Goal: Communication & Community: Participate in discussion

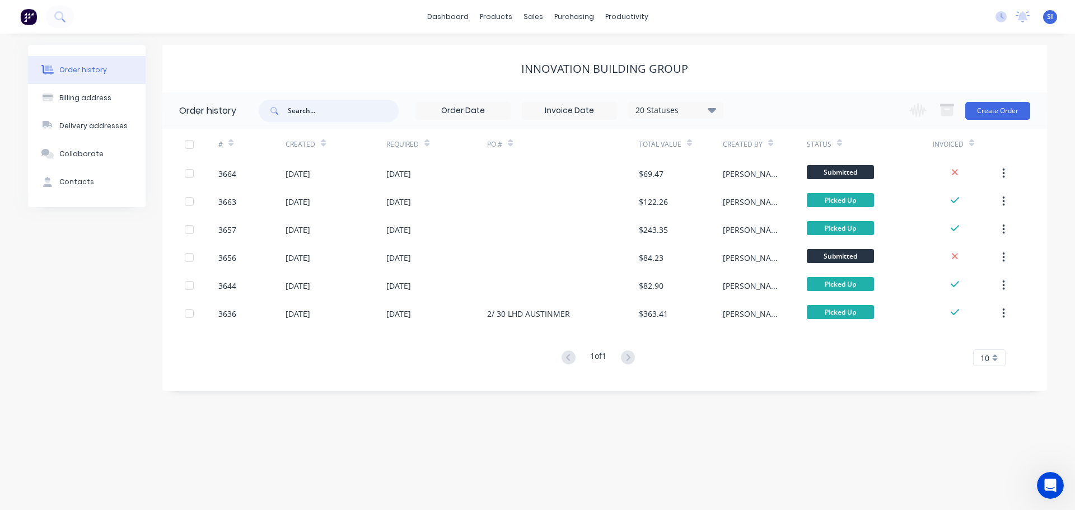
click at [331, 115] on input "text" at bounding box center [343, 111] width 111 height 22
type input "3"
click at [310, 111] on input "3" at bounding box center [343, 111] width 111 height 22
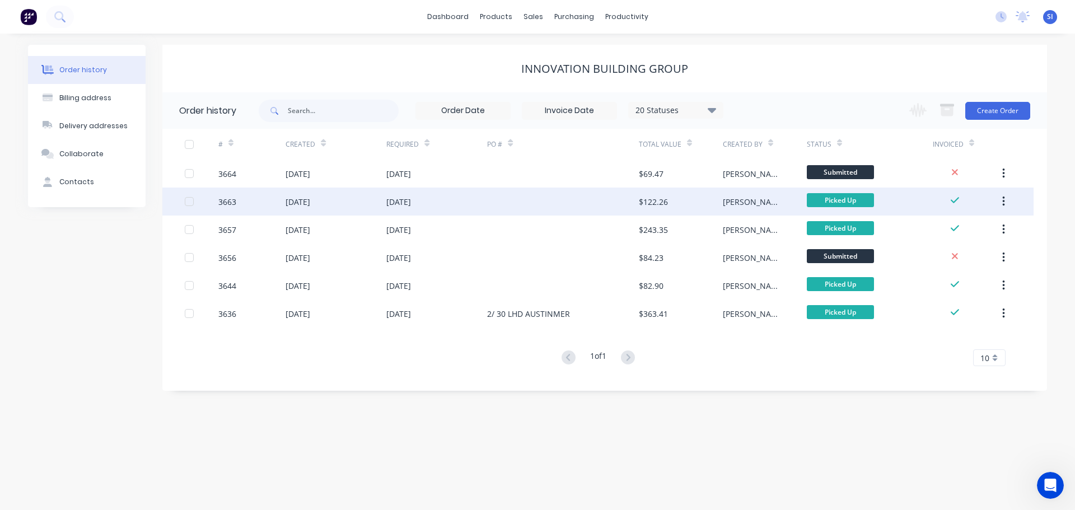
click at [195, 198] on div at bounding box center [202, 202] width 34 height 28
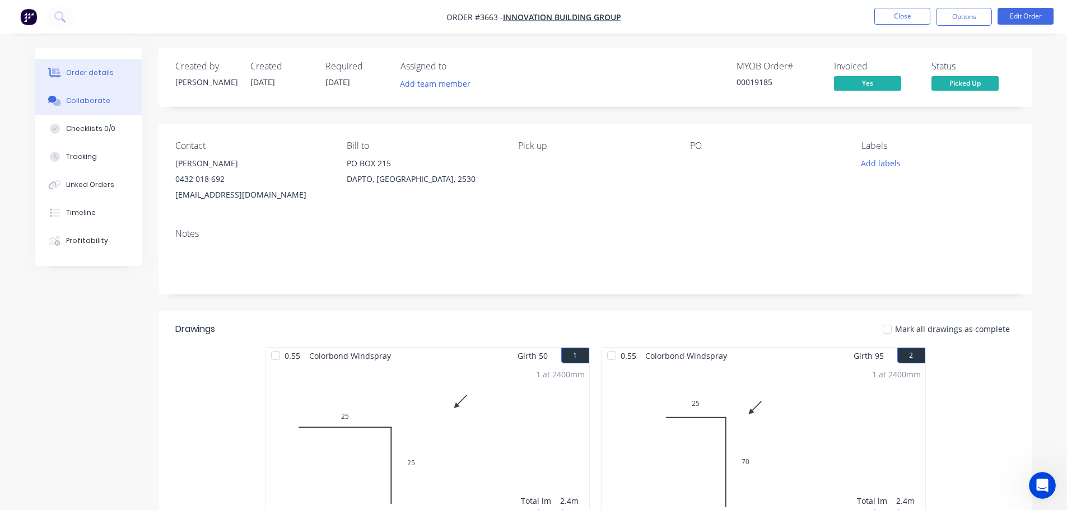
click at [88, 101] on div "Collaborate" at bounding box center [88, 101] width 44 height 10
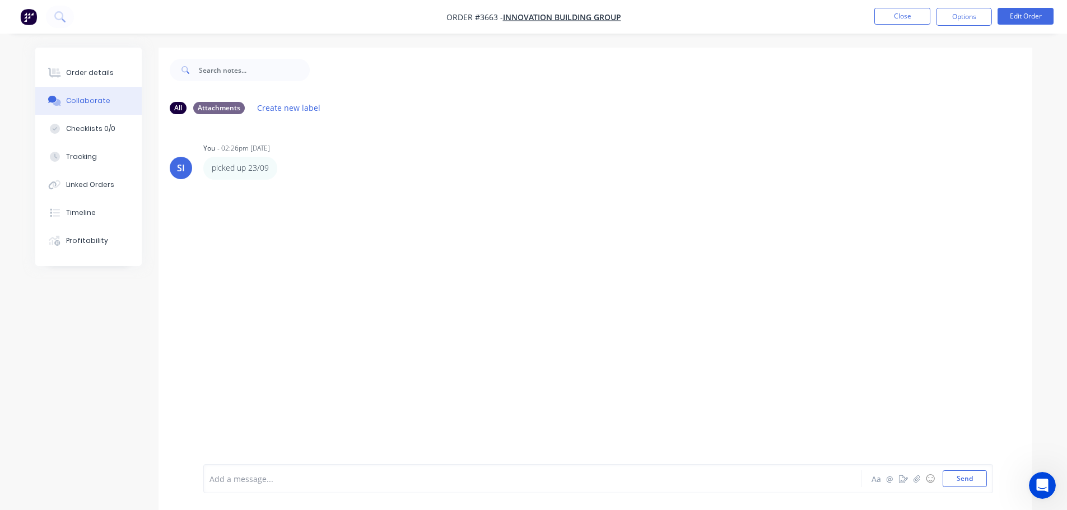
click at [247, 474] on div at bounding box center [501, 479] width 582 height 12
click at [951, 474] on button "Send" at bounding box center [964, 478] width 44 height 17
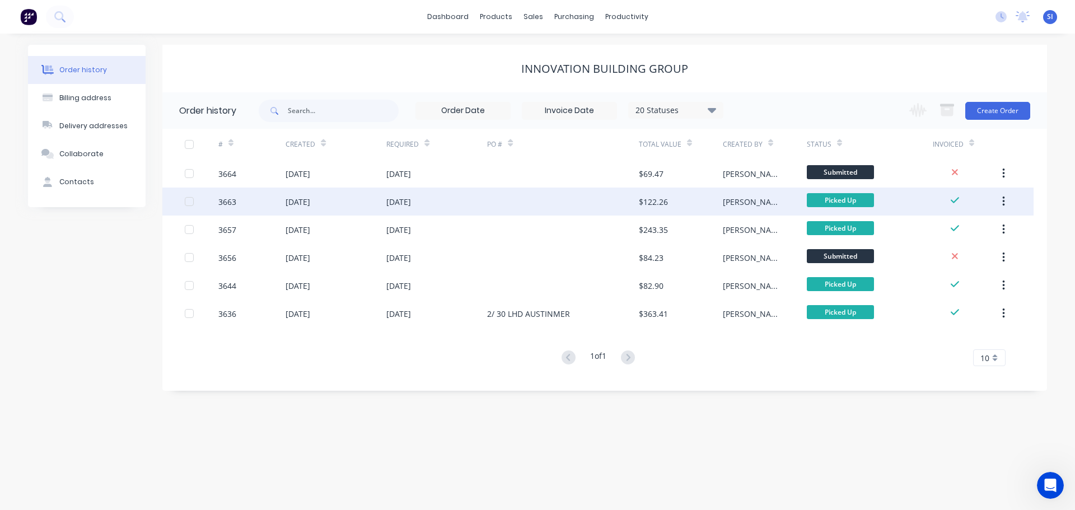
click at [1004, 198] on icon "button" at bounding box center [1003, 202] width 2 height 10
click at [936, 231] on div "Archive" at bounding box center [964, 231] width 86 height 16
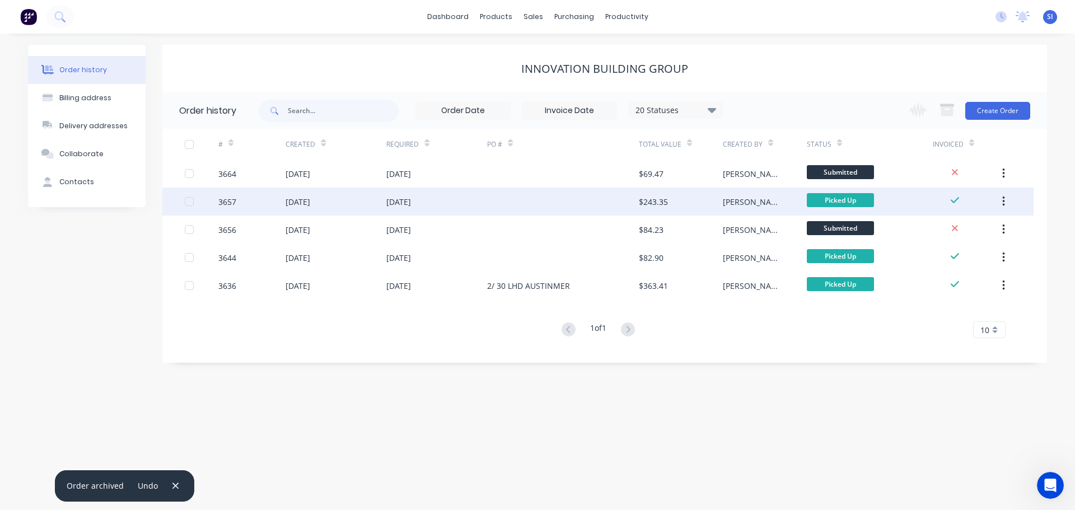
click at [226, 204] on div "3657" at bounding box center [227, 202] width 18 height 12
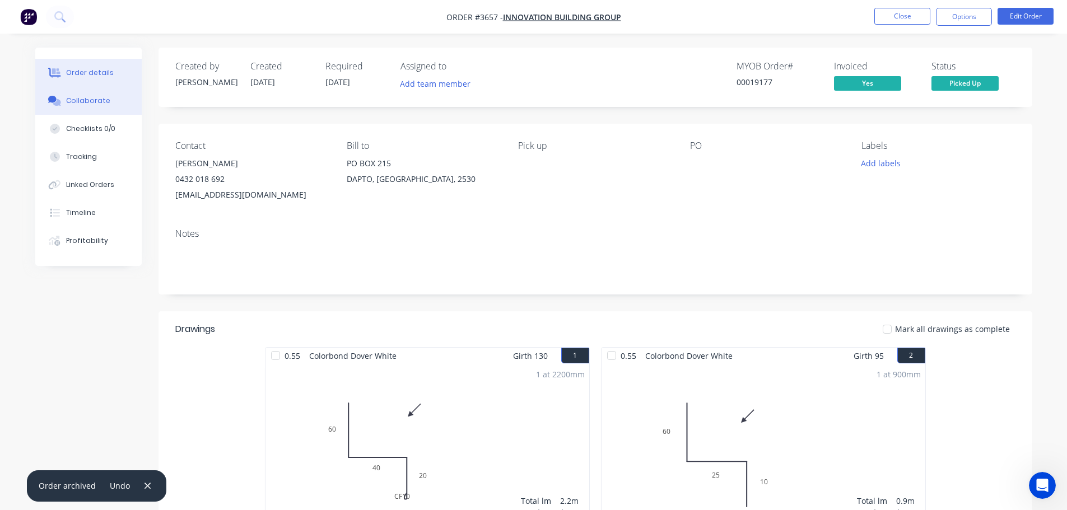
click at [90, 97] on div "Collaborate" at bounding box center [88, 101] width 44 height 10
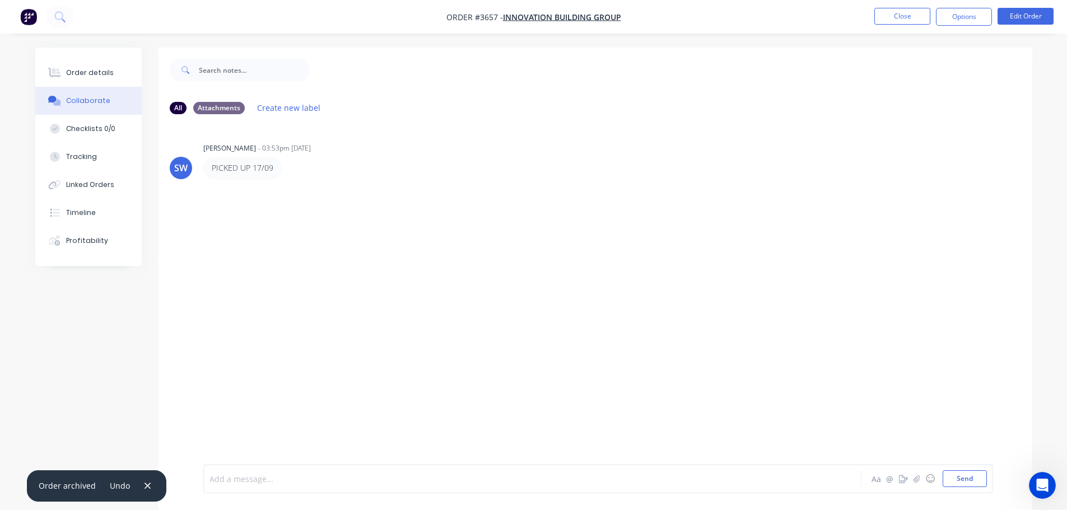
click at [214, 478] on div at bounding box center [501, 479] width 582 height 12
click at [969, 483] on button "Send" at bounding box center [964, 478] width 44 height 17
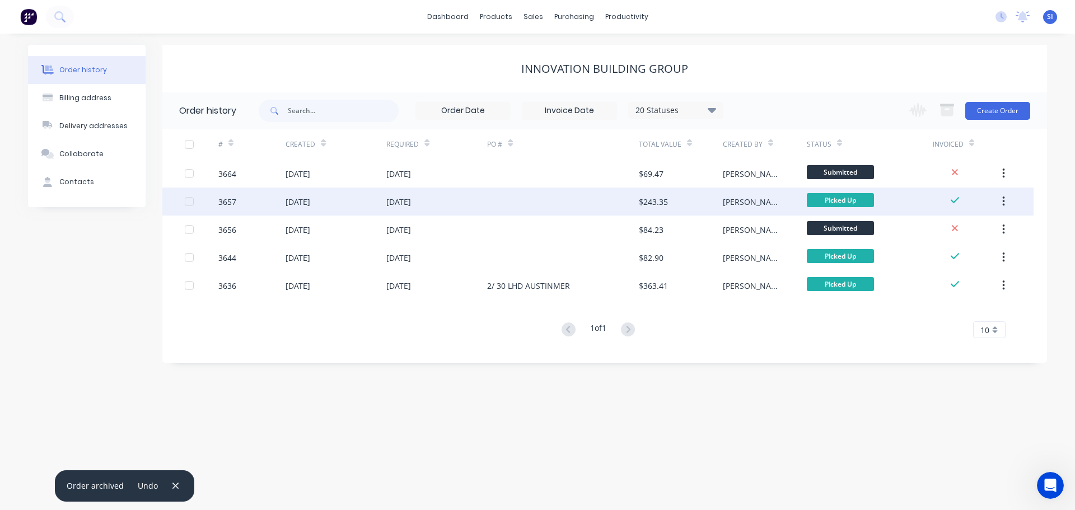
click at [1002, 200] on icon "button" at bounding box center [1003, 201] width 3 height 12
click at [941, 226] on div "Archive" at bounding box center [964, 231] width 86 height 16
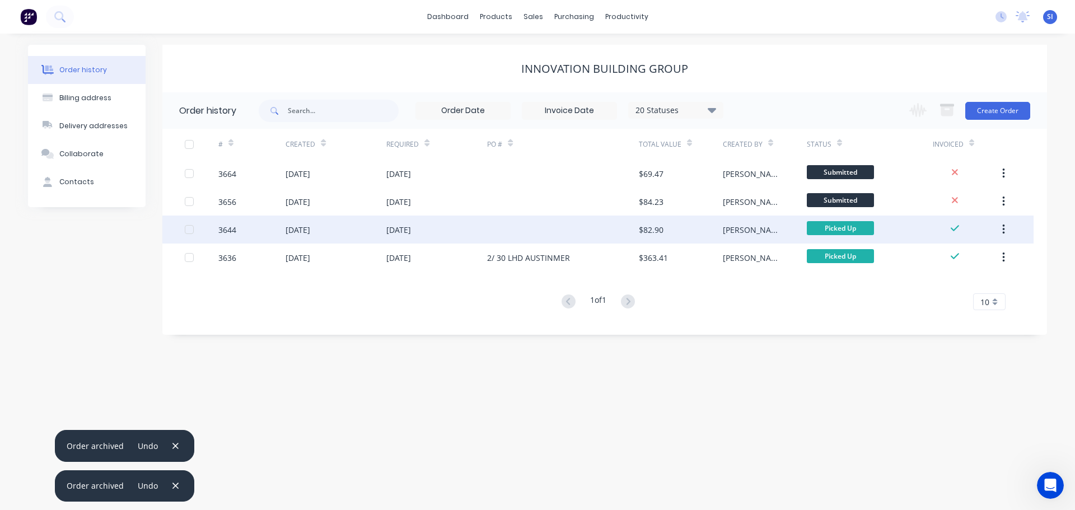
drag, startPoint x: 273, startPoint y: 251, endPoint x: 193, endPoint y: 230, distance: 83.4
click at [193, 230] on div at bounding box center [189, 229] width 22 height 22
click at [295, 228] on div "[DATE]" at bounding box center [298, 230] width 25 height 12
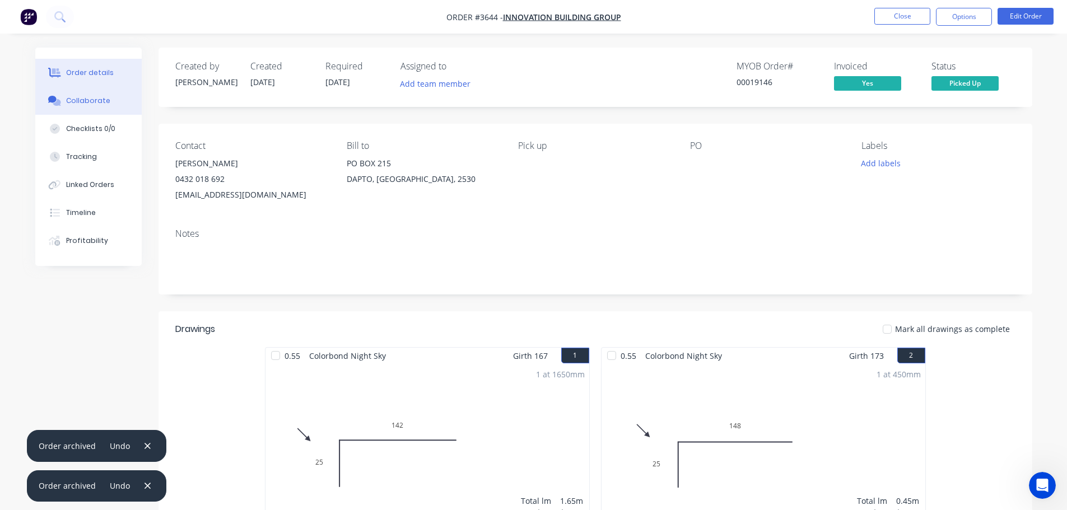
click at [88, 101] on div "Collaborate" at bounding box center [88, 101] width 44 height 10
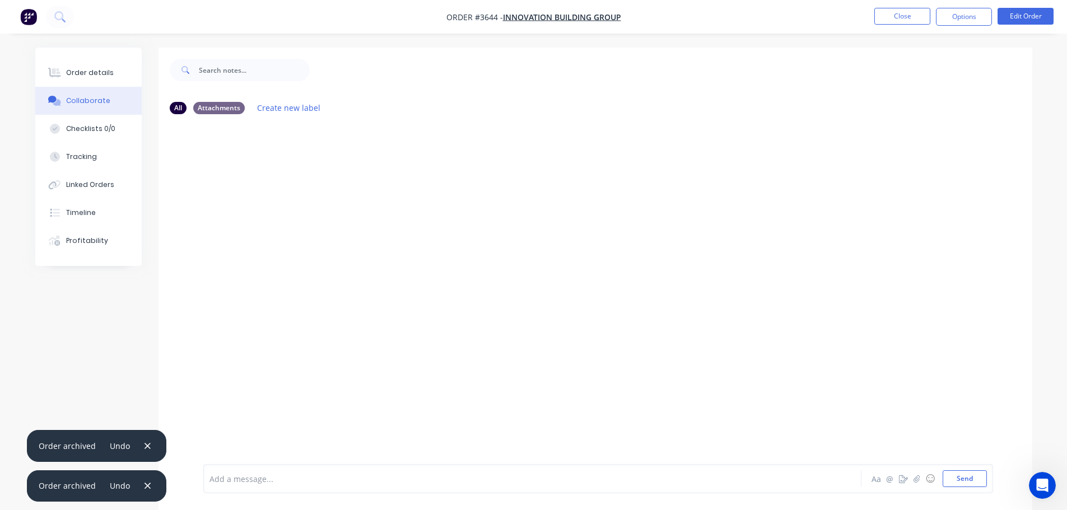
click at [250, 472] on div "Add a message..." at bounding box center [500, 478] width 583 height 17
click at [968, 475] on button "Send" at bounding box center [964, 478] width 44 height 17
click at [238, 473] on div at bounding box center [501, 479] width 582 height 12
click at [954, 477] on button "Send" at bounding box center [964, 478] width 44 height 17
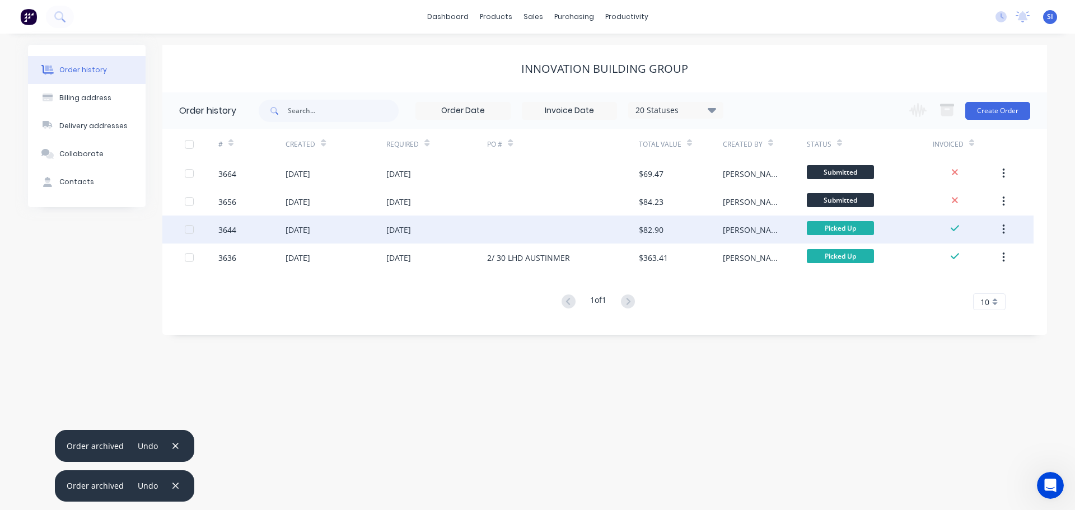
click at [1005, 225] on button "button" at bounding box center [1004, 230] width 26 height 20
click at [937, 263] on div "Archive" at bounding box center [964, 259] width 86 height 16
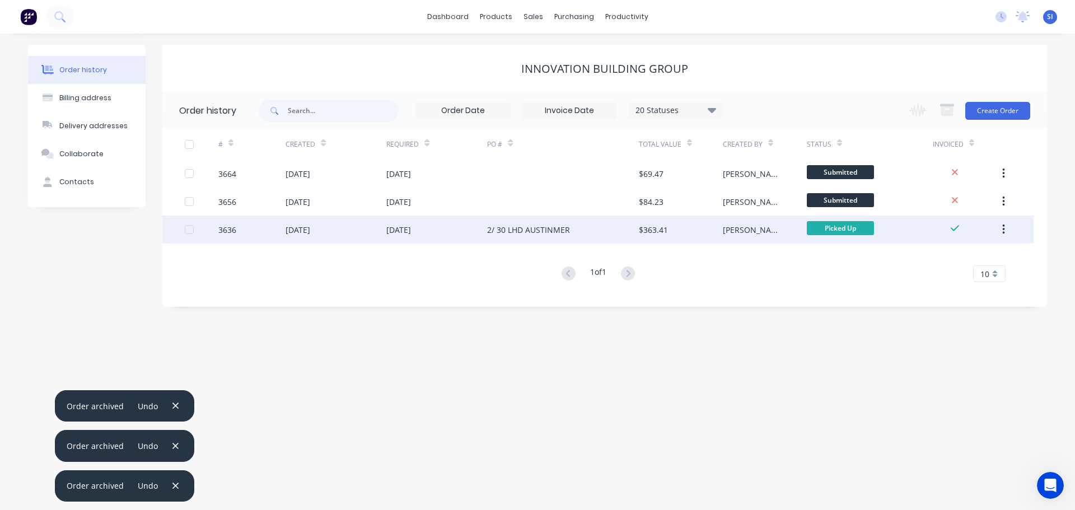
click at [240, 228] on div "3636" at bounding box center [251, 230] width 67 height 28
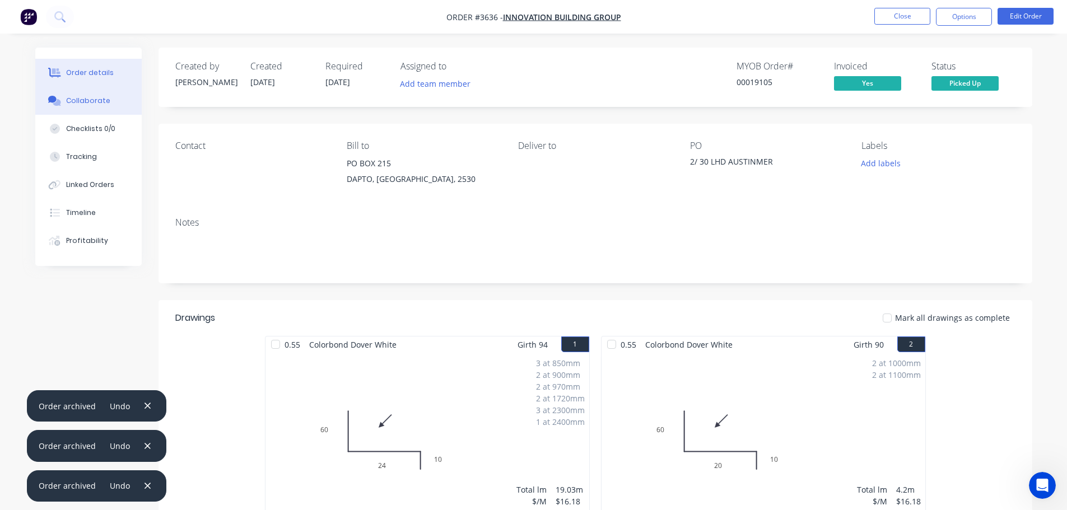
click at [85, 99] on div "Collaborate" at bounding box center [88, 101] width 44 height 10
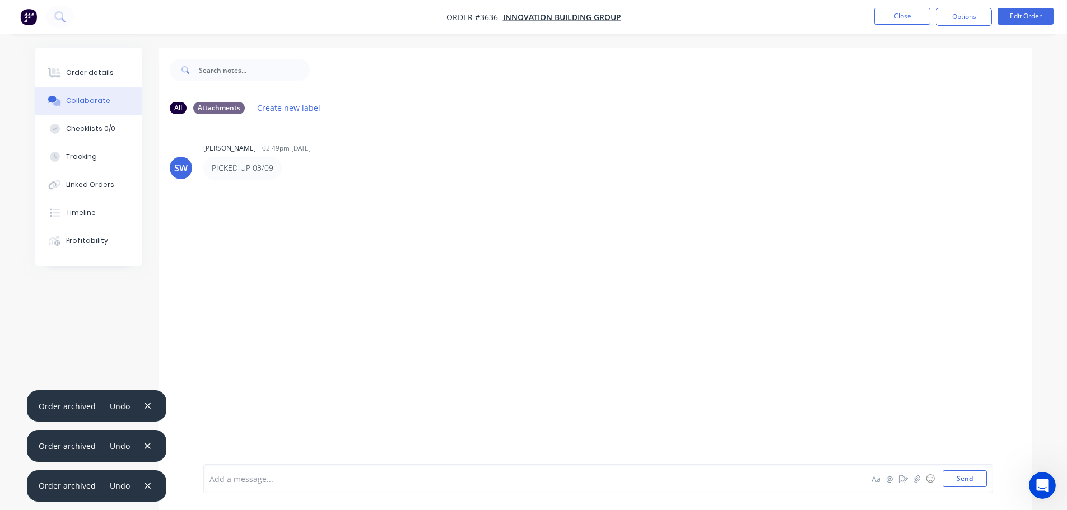
click at [228, 475] on div at bounding box center [501, 479] width 582 height 12
click at [966, 479] on button "Send" at bounding box center [964, 478] width 44 height 17
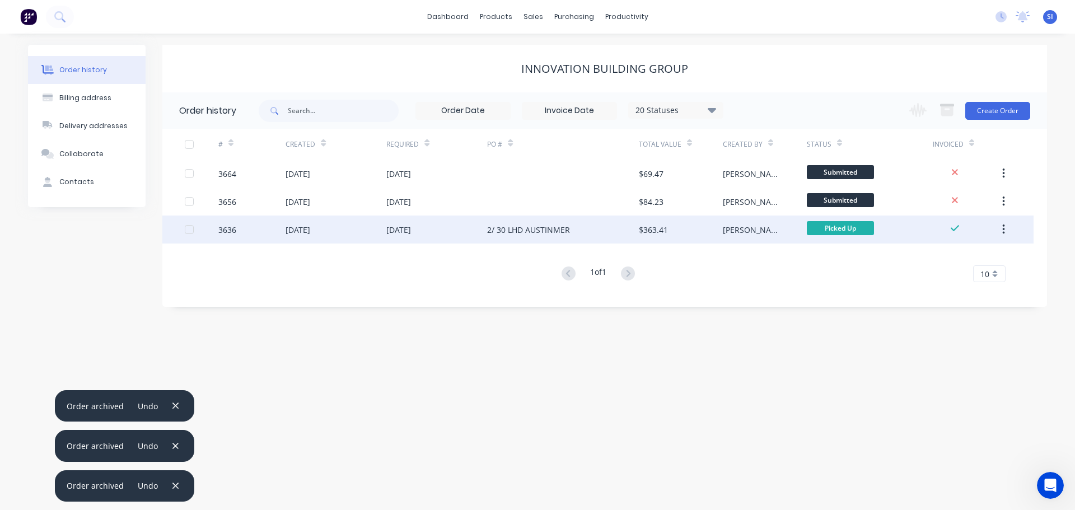
click at [1005, 231] on button "button" at bounding box center [1004, 230] width 26 height 20
click at [935, 257] on div "Archive" at bounding box center [964, 259] width 86 height 16
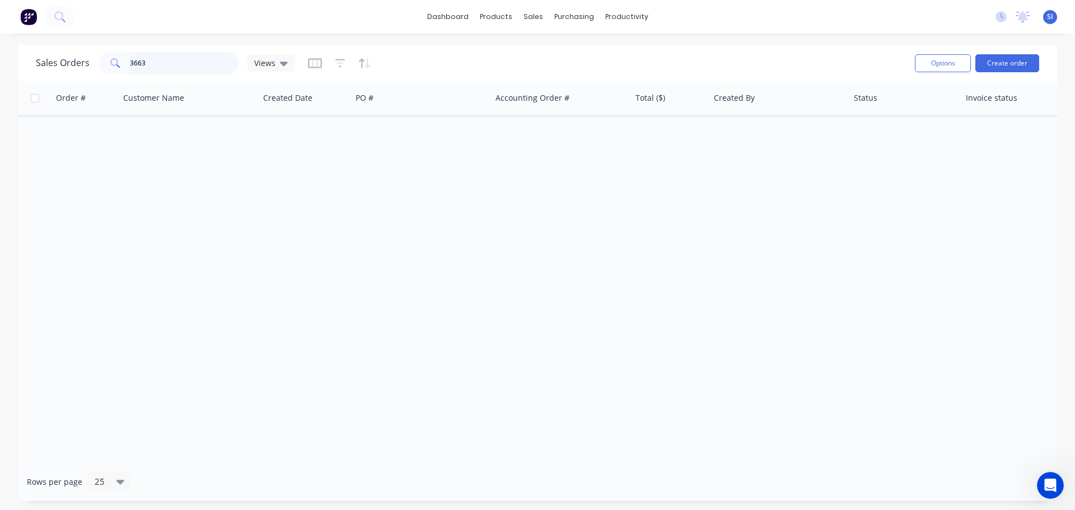
click at [164, 67] on input "3663" at bounding box center [184, 63] width 109 height 22
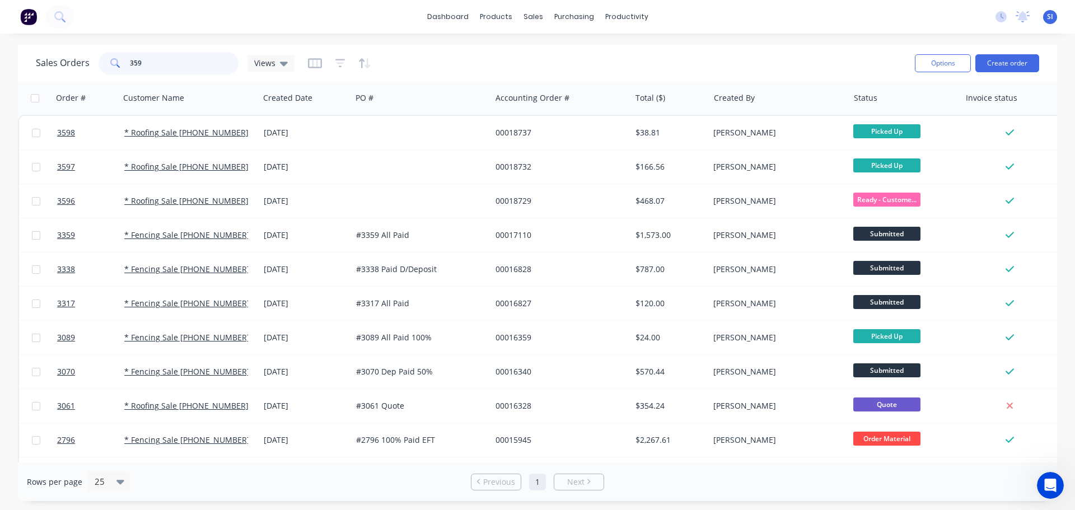
click at [133, 56] on input "359" at bounding box center [184, 63] width 109 height 22
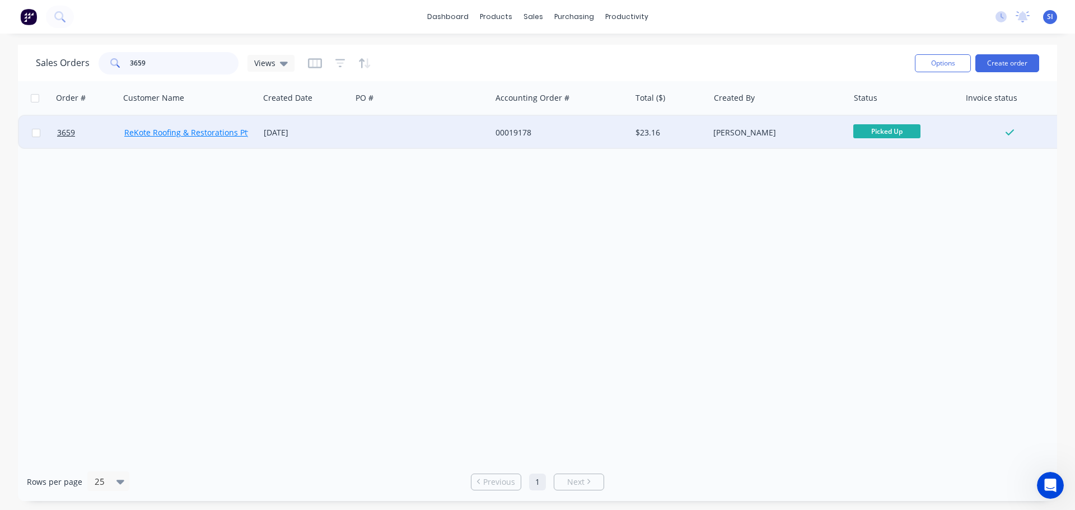
type input "3659"
click at [182, 132] on link "ReKote Roofing & Restorations Pty Ltd" at bounding box center [194, 132] width 141 height 11
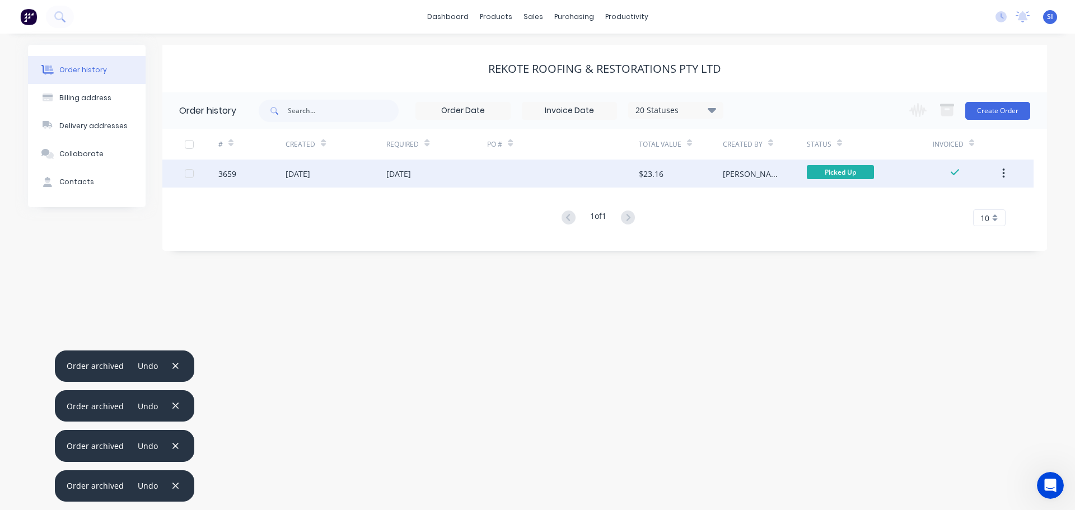
click at [197, 171] on div at bounding box center [202, 174] width 34 height 28
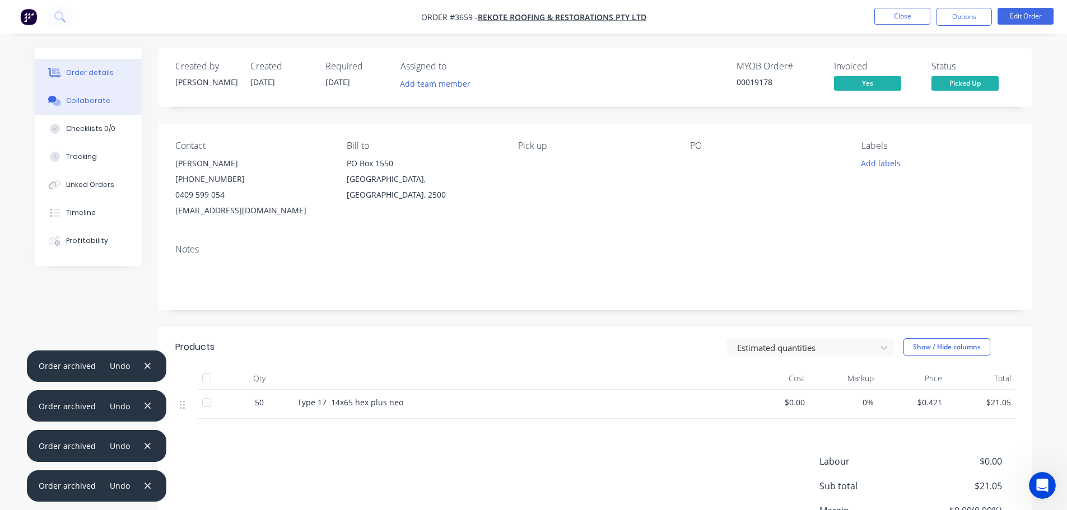
click at [88, 102] on div "Collaborate" at bounding box center [88, 101] width 44 height 10
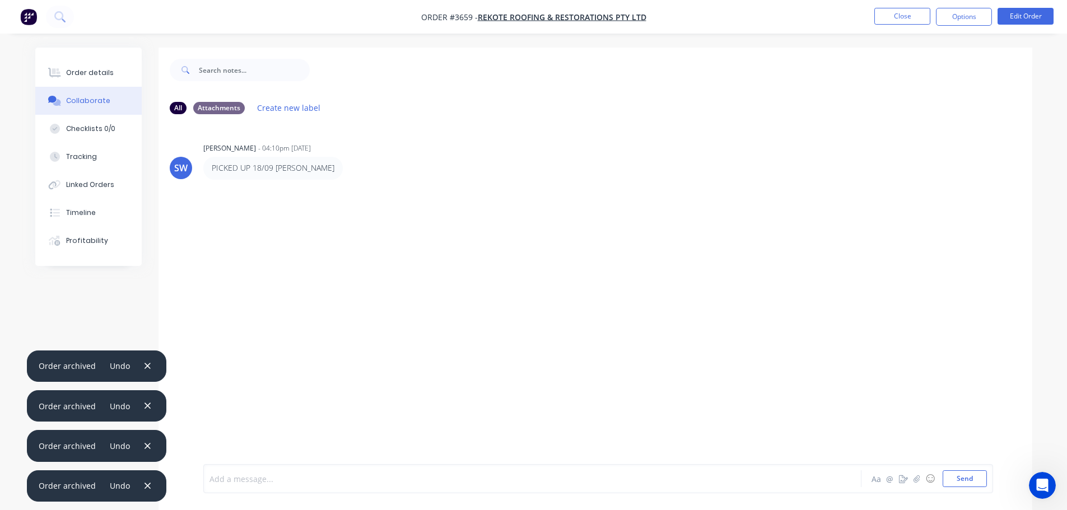
click at [253, 483] on div at bounding box center [501, 479] width 582 height 12
click at [951, 477] on button "Send" at bounding box center [964, 478] width 44 height 17
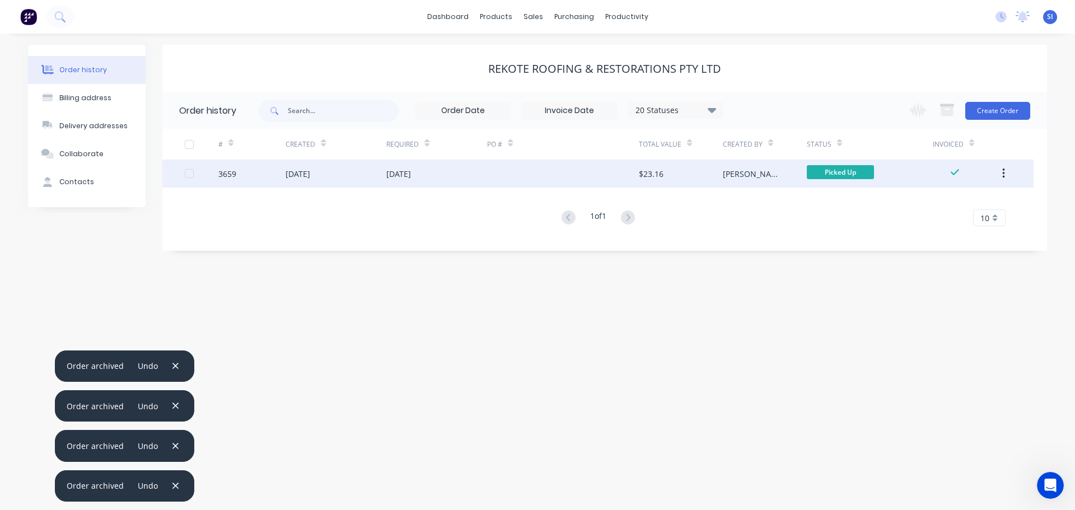
click at [1006, 170] on button "button" at bounding box center [1004, 174] width 26 height 20
click at [935, 199] on div "Archive" at bounding box center [964, 203] width 86 height 16
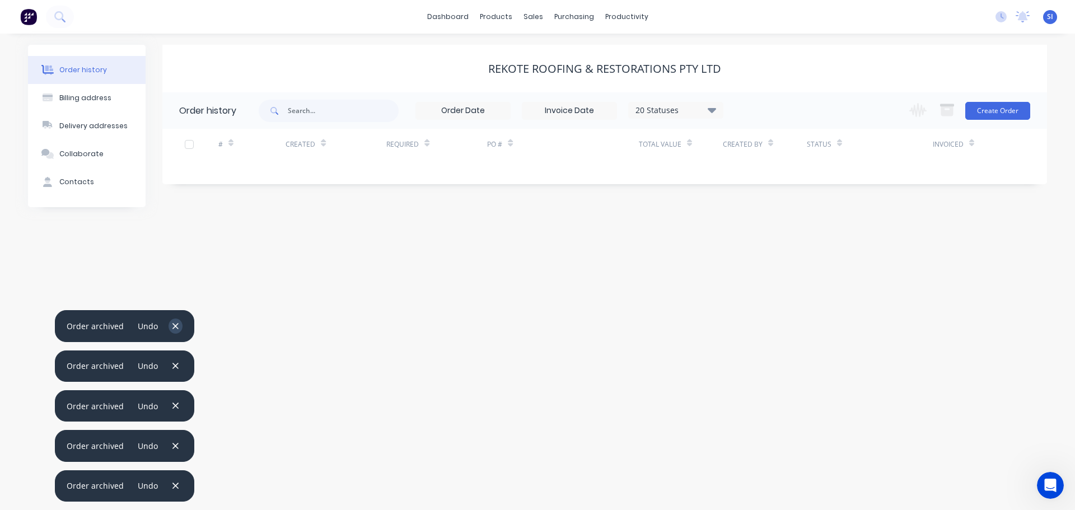
click at [174, 325] on icon "button" at bounding box center [175, 326] width 6 height 6
click at [172, 363] on icon "button" at bounding box center [175, 366] width 7 height 10
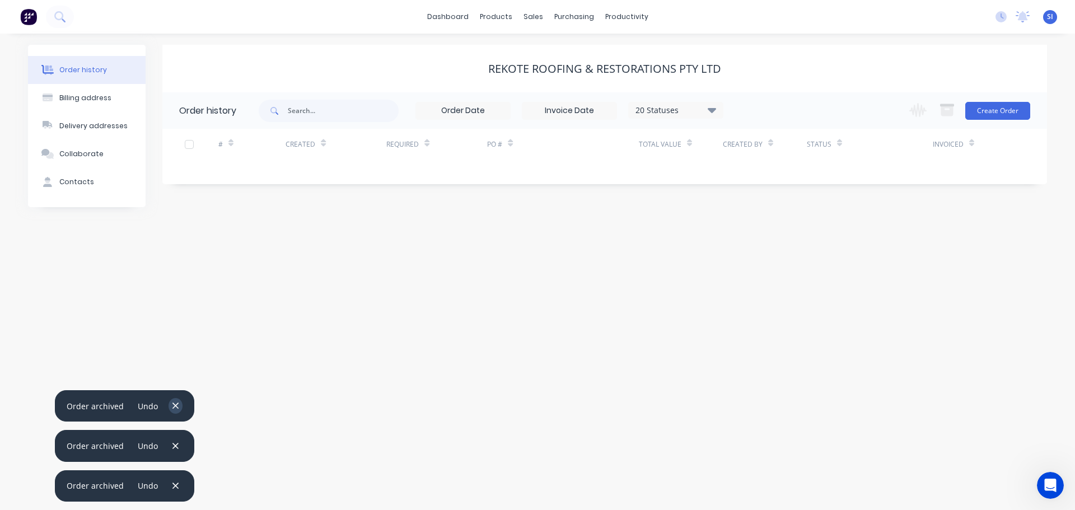
click at [172, 407] on icon "button" at bounding box center [175, 406] width 7 height 10
drag, startPoint x: 170, startPoint y: 443, endPoint x: 175, endPoint y: 447, distance: 6.7
click at [172, 444] on icon "button" at bounding box center [175, 446] width 6 height 6
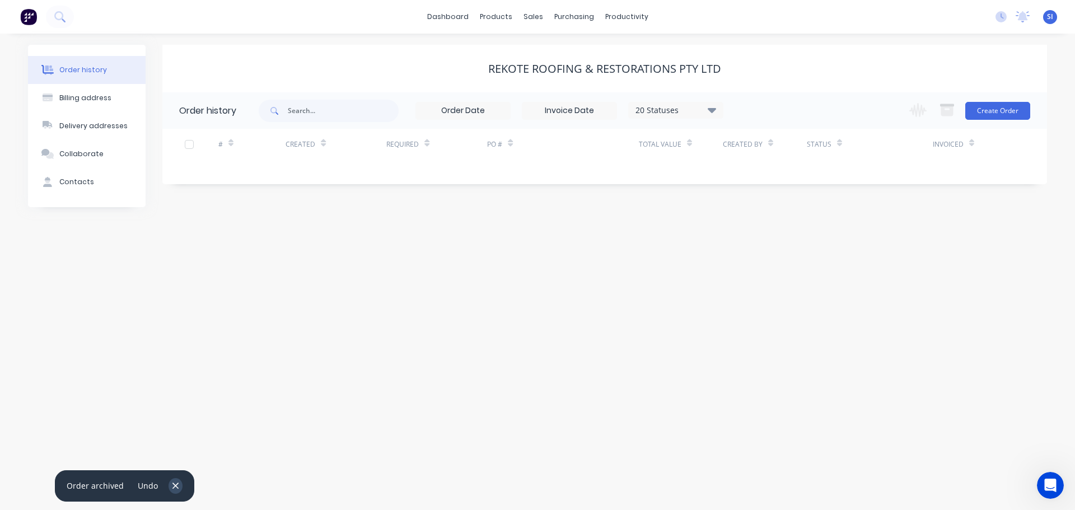
click at [177, 484] on button "button" at bounding box center [176, 485] width 14 height 15
click at [358, 109] on input "text" at bounding box center [343, 111] width 111 height 22
type input "3654"
click at [272, 113] on icon at bounding box center [274, 111] width 8 height 8
click at [276, 113] on icon at bounding box center [274, 111] width 8 height 8
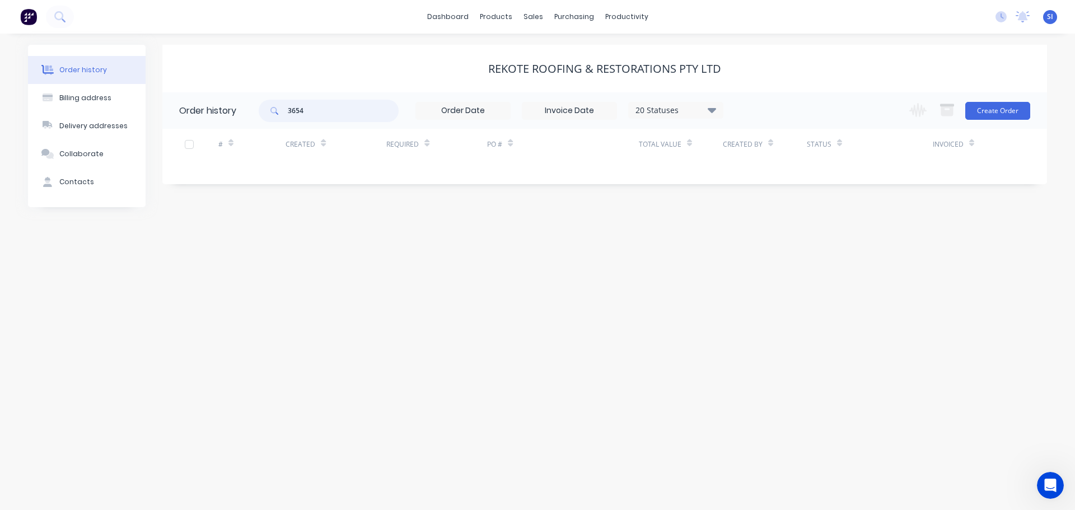
click at [306, 110] on input "3654" at bounding box center [343, 111] width 111 height 22
type input "3"
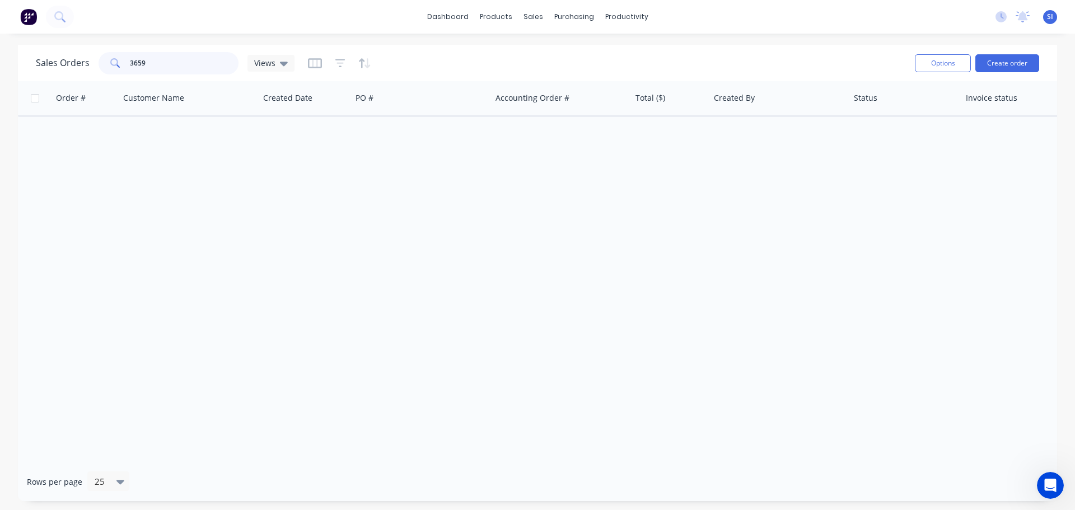
click at [150, 64] on input "3659" at bounding box center [184, 63] width 109 height 22
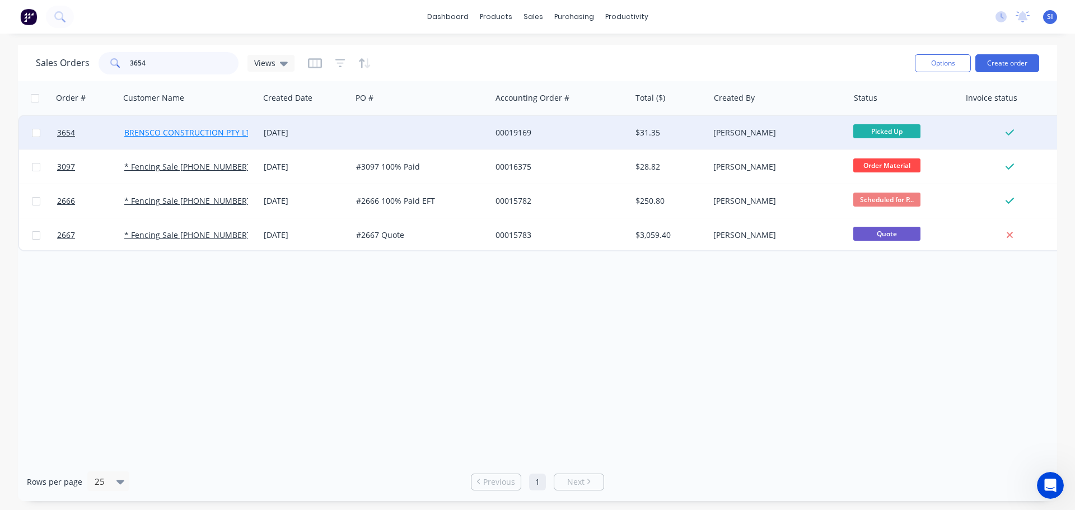
type input "3654"
click at [136, 133] on link "BRENSCO CONSTRUCTION PTY LTD" at bounding box center [190, 132] width 132 height 11
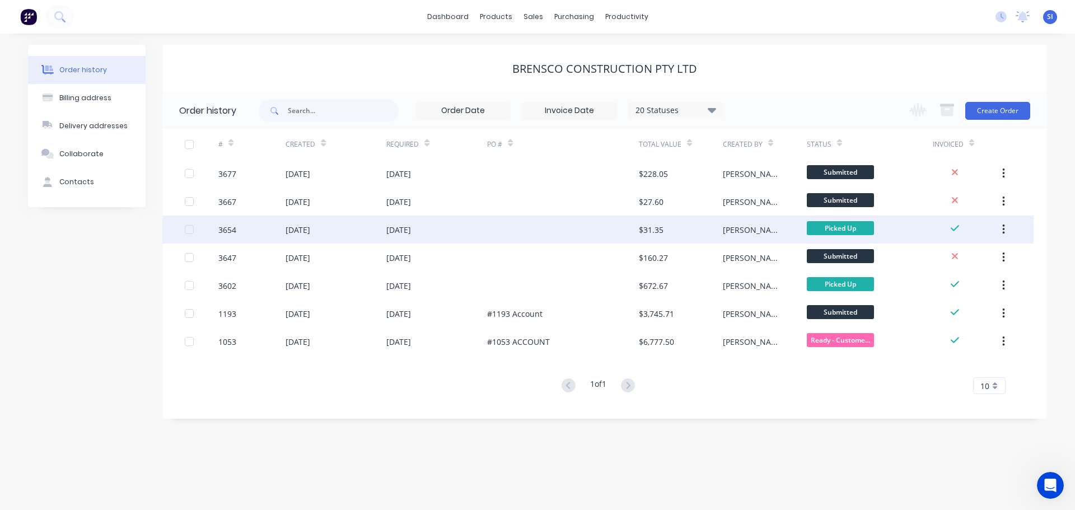
click at [265, 231] on div "3654" at bounding box center [251, 230] width 67 height 28
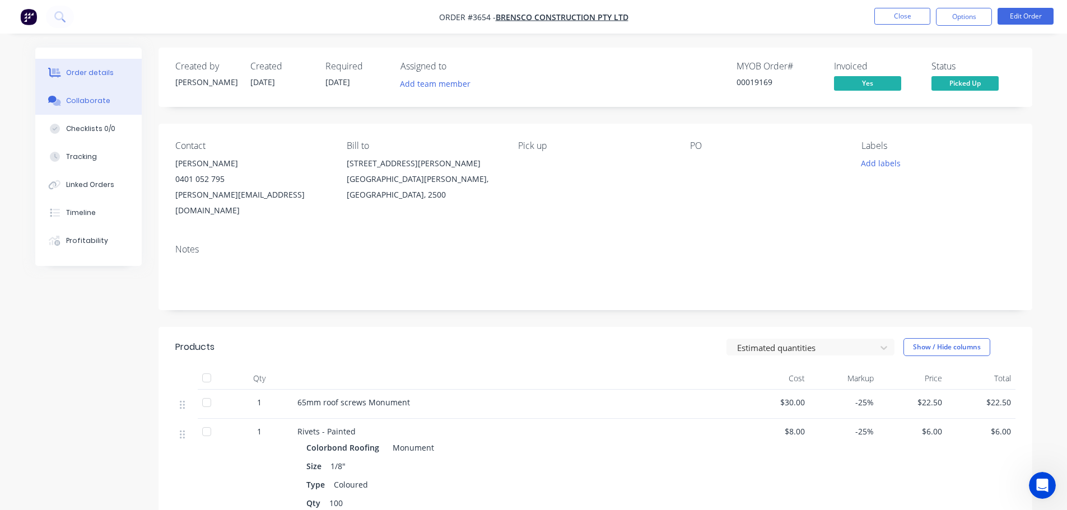
click at [82, 106] on button "Collaborate" at bounding box center [88, 101] width 106 height 28
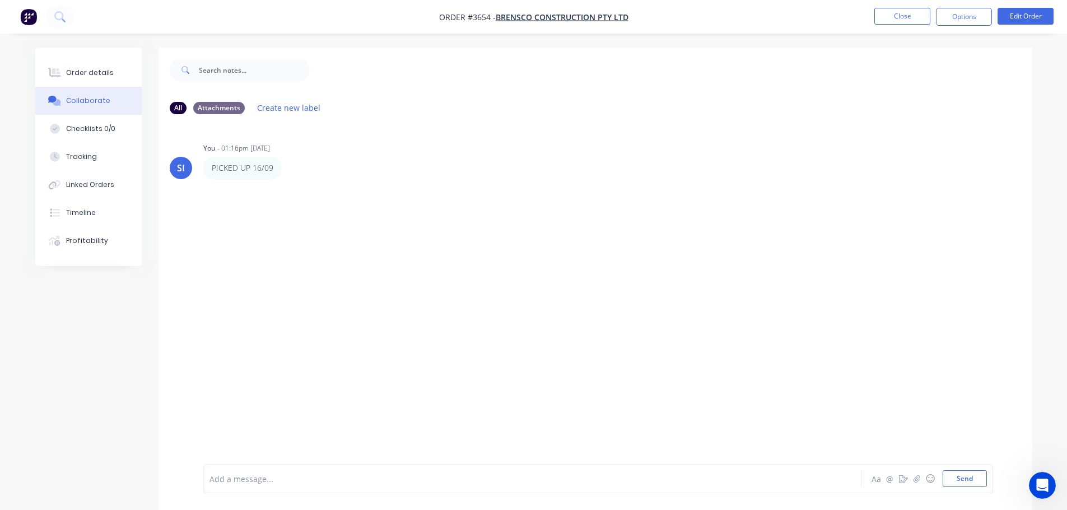
click at [263, 476] on div at bounding box center [501, 479] width 582 height 12
click at [977, 477] on button "Send" at bounding box center [964, 478] width 44 height 17
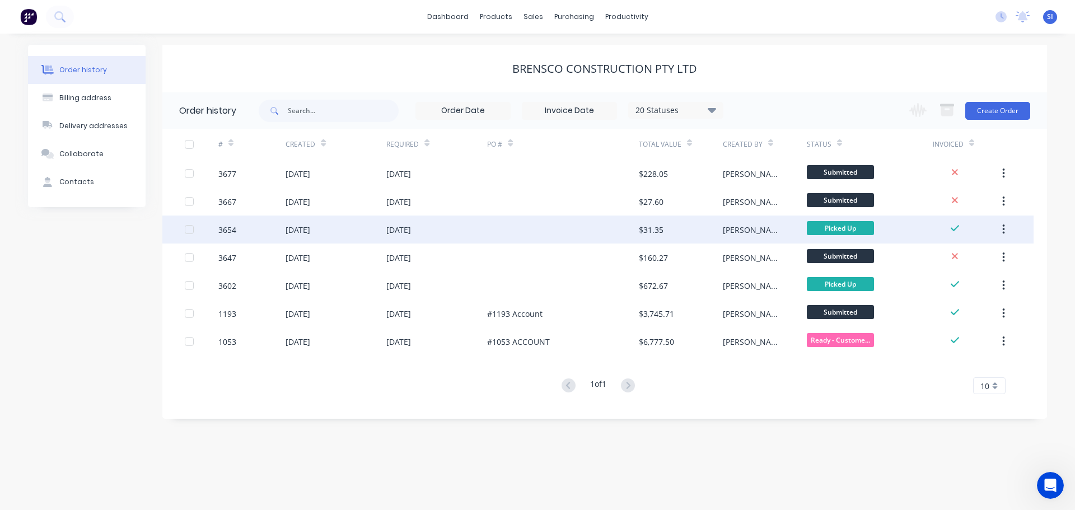
click at [999, 227] on button "button" at bounding box center [1004, 230] width 26 height 20
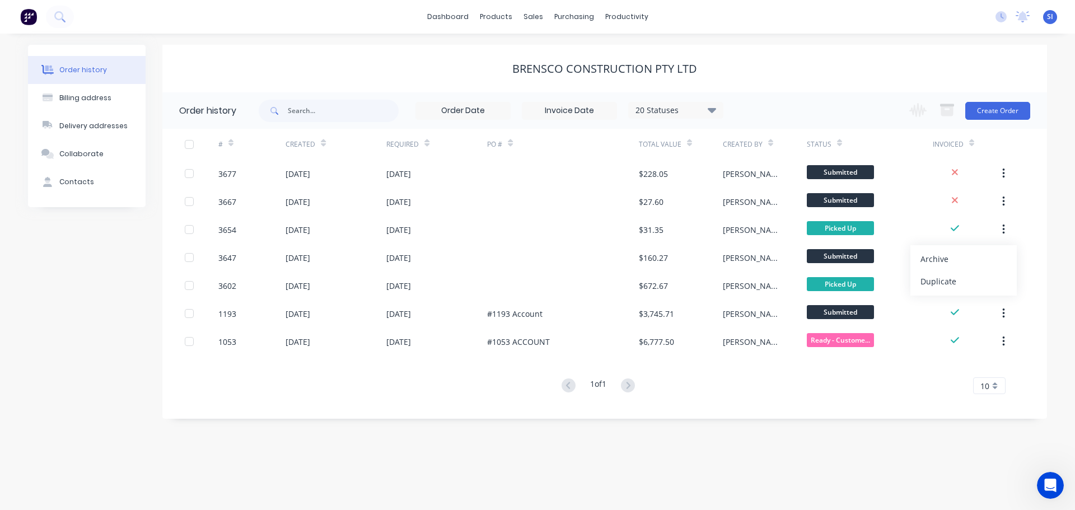
click at [930, 261] on div "Archive" at bounding box center [964, 259] width 86 height 16
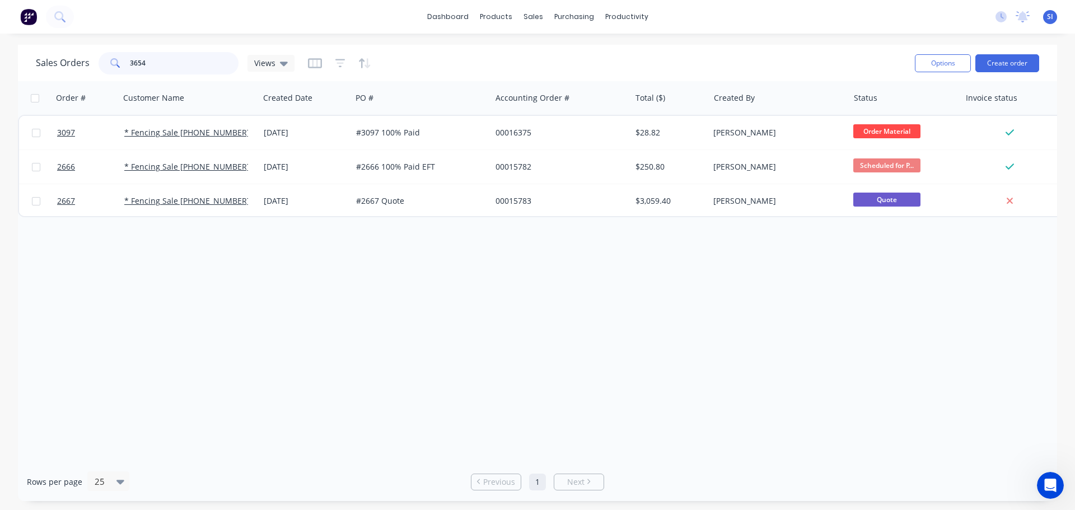
click at [170, 64] on input "3654" at bounding box center [184, 63] width 109 height 22
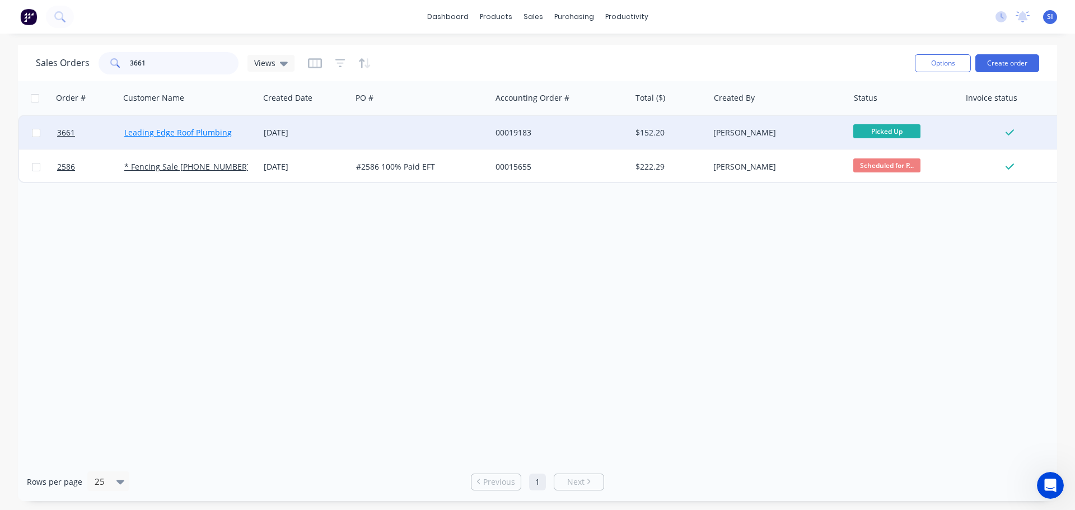
type input "3661"
click at [198, 130] on link "Leading Edge Roof Plumbing" at bounding box center [178, 132] width 108 height 11
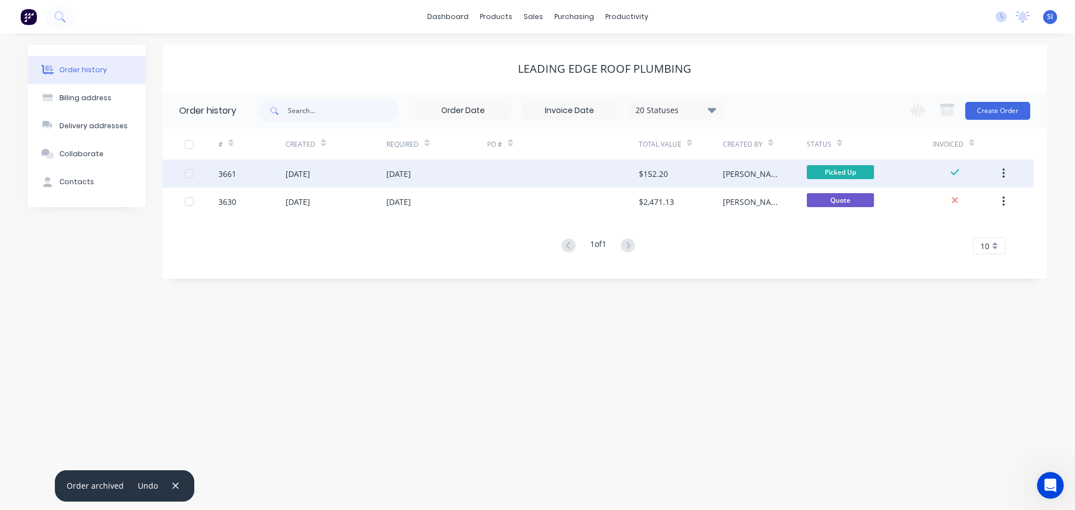
click at [310, 174] on div "[DATE]" at bounding box center [298, 174] width 25 height 12
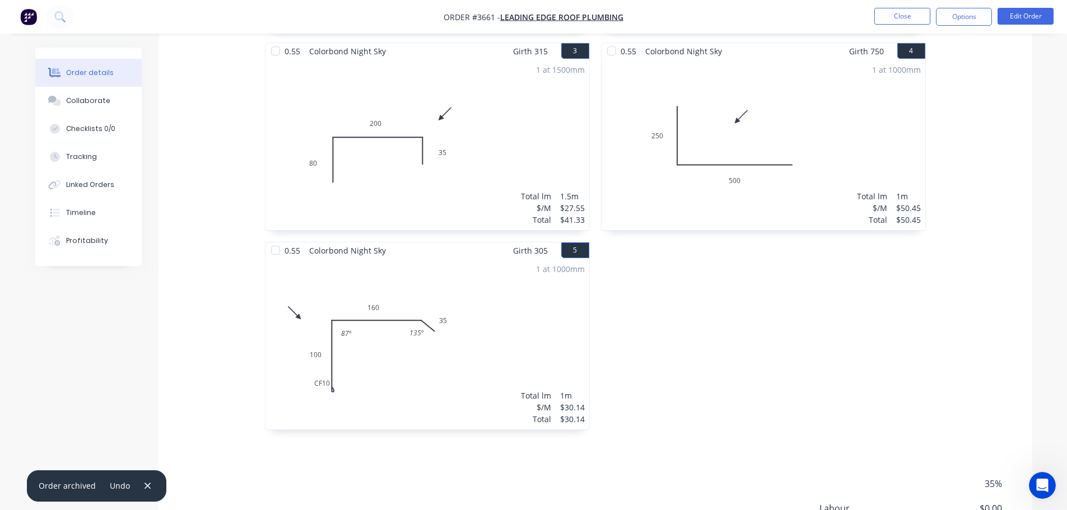
scroll to position [168, 0]
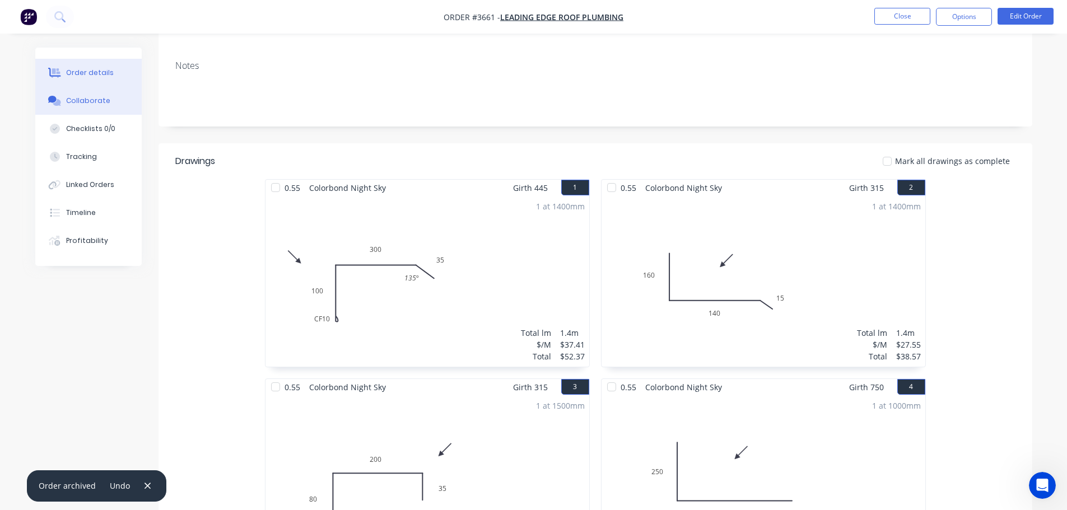
click at [77, 102] on div "Collaborate" at bounding box center [88, 101] width 44 height 10
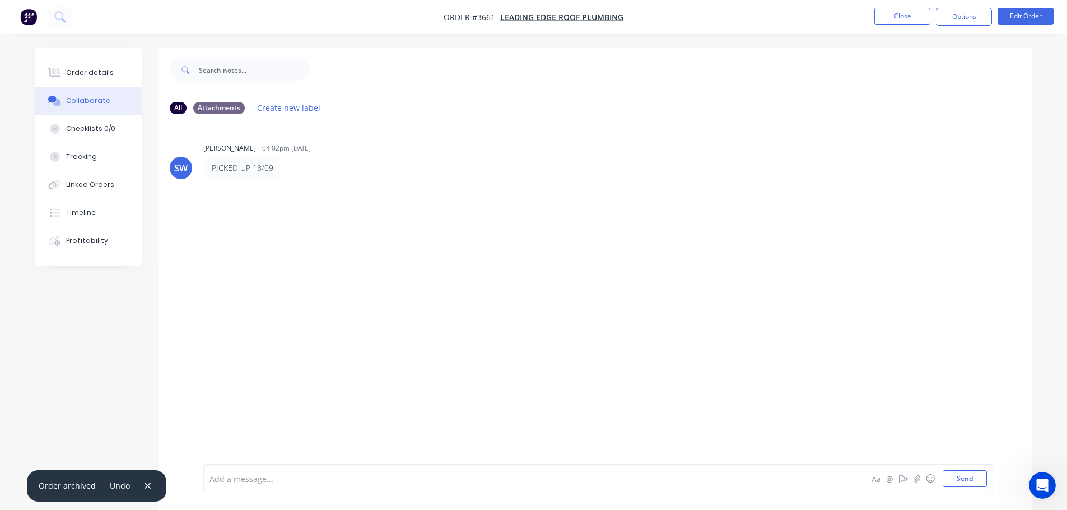
click at [254, 478] on div at bounding box center [501, 479] width 582 height 12
click at [972, 478] on button "Send" at bounding box center [964, 478] width 44 height 17
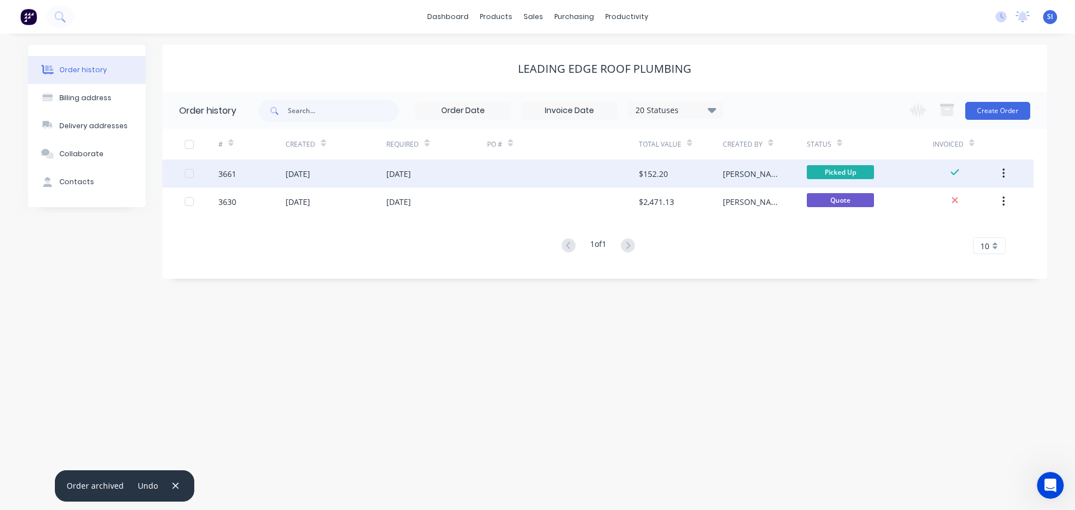
click at [1007, 172] on button "button" at bounding box center [1004, 174] width 26 height 20
click at [939, 207] on div "Archive" at bounding box center [964, 203] width 86 height 16
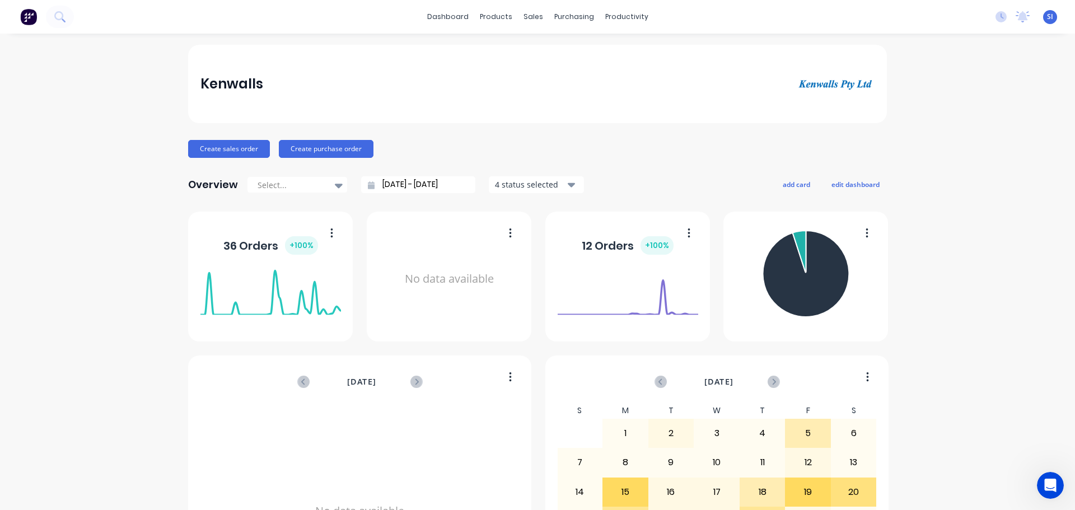
click at [1047, 17] on span "SI" at bounding box center [1050, 17] width 6 height 10
click at [944, 143] on div "Sign out" at bounding box center [954, 141] width 30 height 10
